Goal: Transaction & Acquisition: Purchase product/service

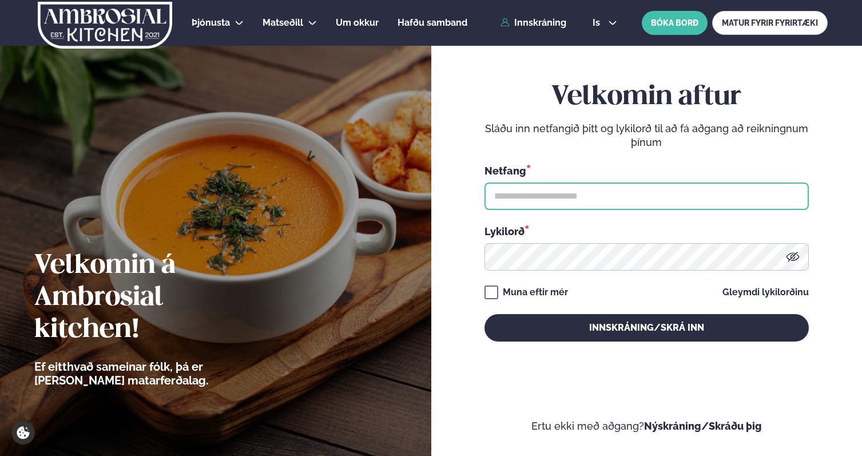
click at [591, 197] on input "text" at bounding box center [647, 196] width 324 height 27
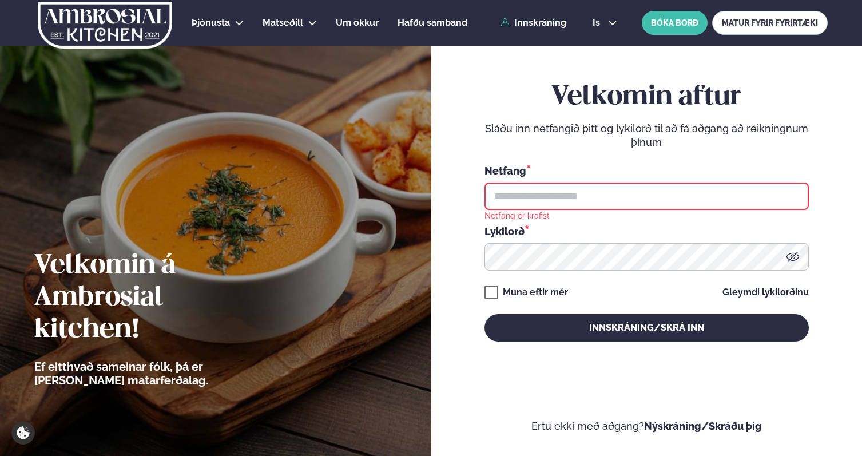
type input "**********"
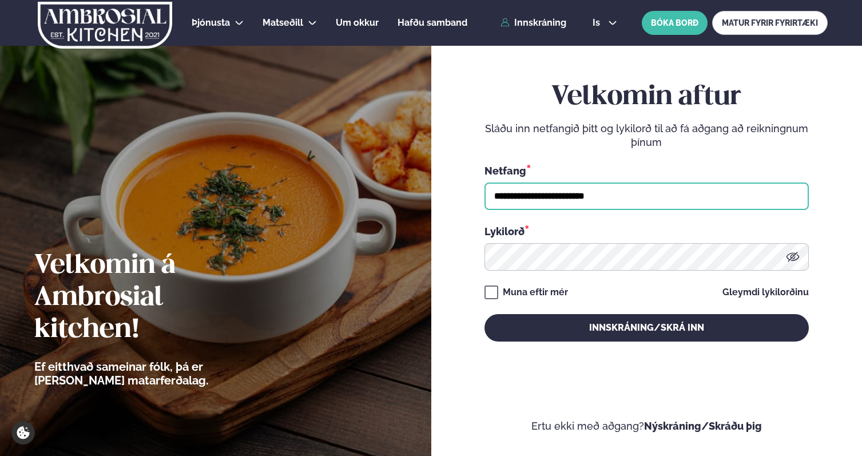
click at [485, 314] on button "Innskráning/Skrá inn" at bounding box center [647, 327] width 324 height 27
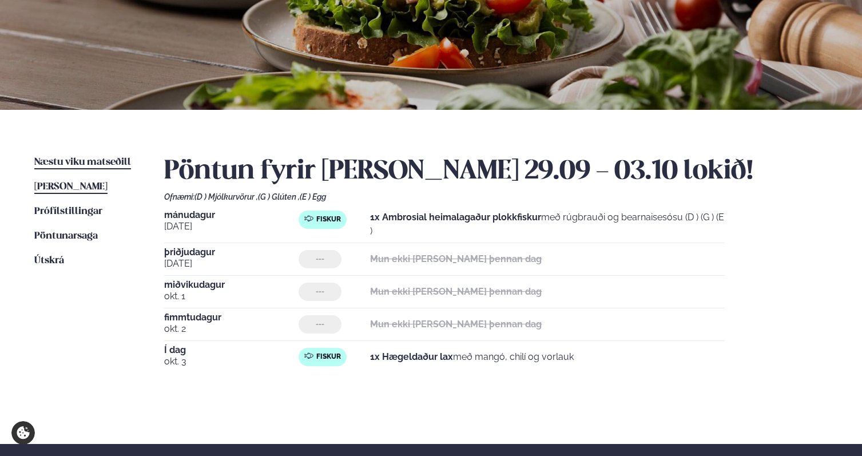
click at [109, 164] on span "Næstu viku matseðill" at bounding box center [82, 162] width 97 height 10
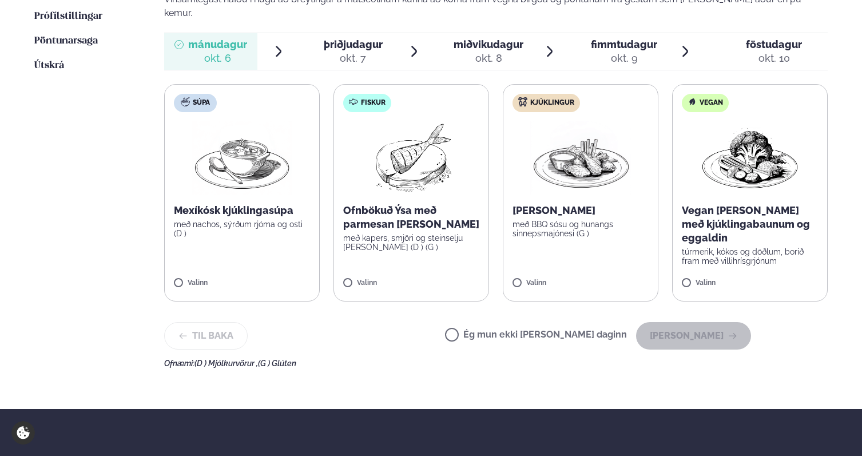
scroll to position [334, 0]
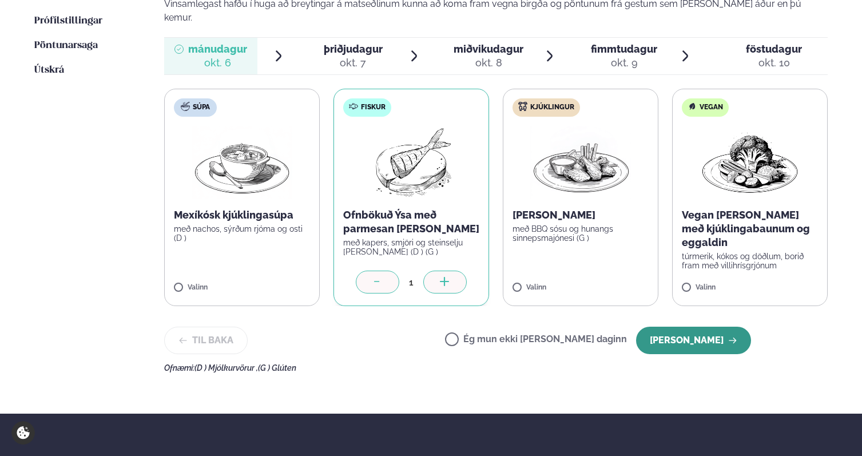
click at [690, 327] on button "[PERSON_NAME]" at bounding box center [693, 340] width 115 height 27
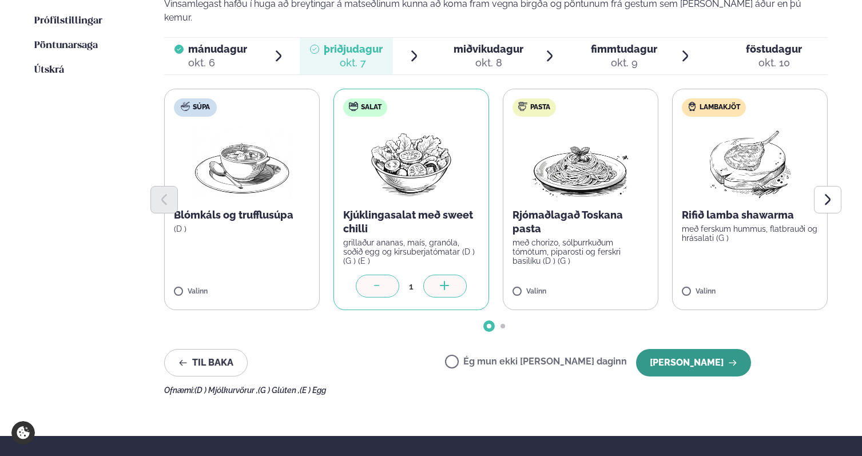
click at [686, 349] on button "[PERSON_NAME]" at bounding box center [693, 362] width 115 height 27
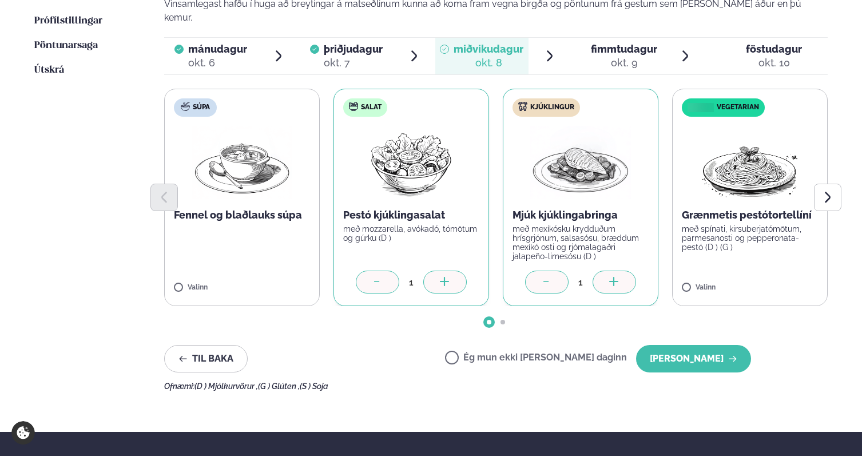
click at [380, 277] on icon at bounding box center [377, 282] width 11 height 11
click at [385, 271] on div at bounding box center [377, 282] width 43 height 23
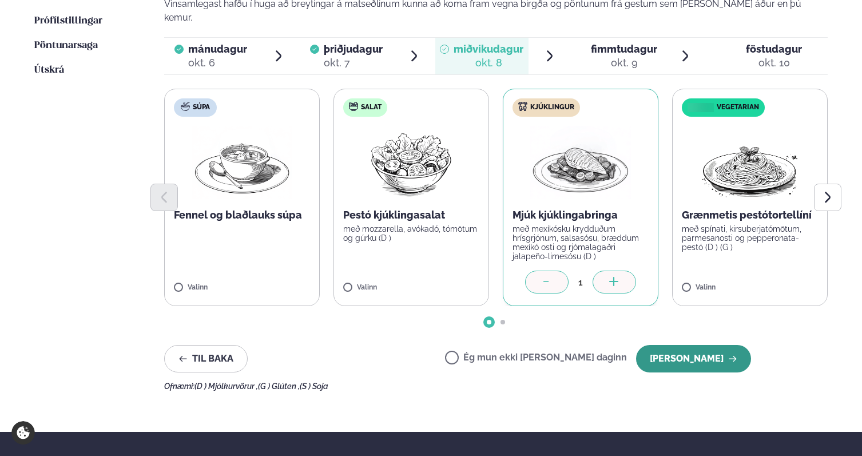
click at [691, 345] on button "[PERSON_NAME]" at bounding box center [693, 358] width 115 height 27
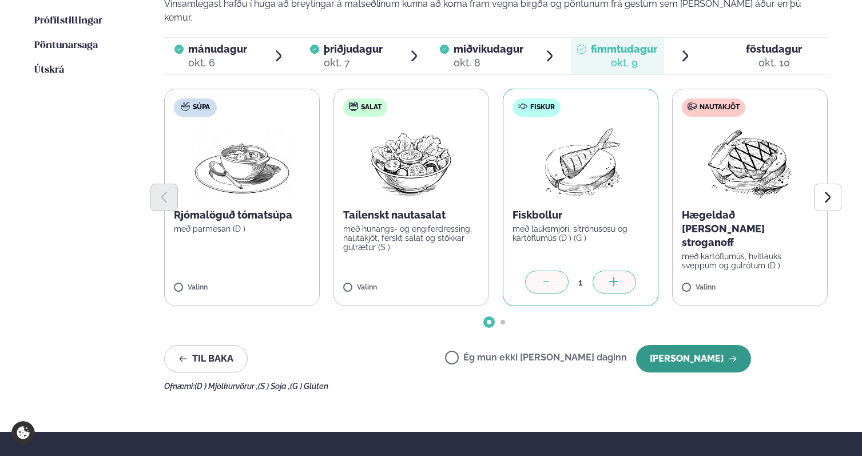
click at [668, 345] on button "[PERSON_NAME]" at bounding box center [693, 358] width 115 height 27
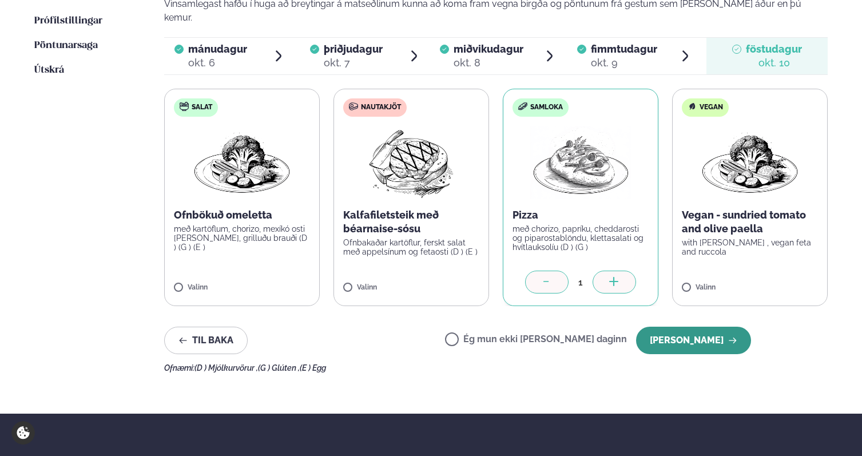
click at [672, 327] on button "[PERSON_NAME]" at bounding box center [693, 340] width 115 height 27
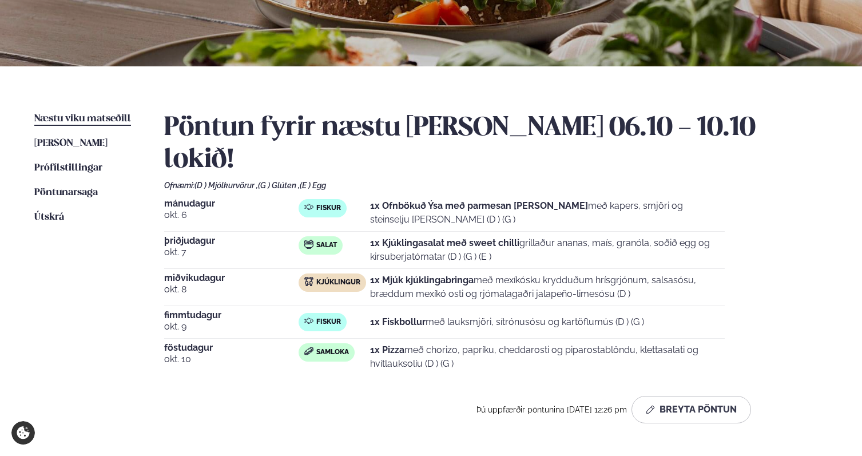
scroll to position [185, 0]
